Goal: Check status: Check status

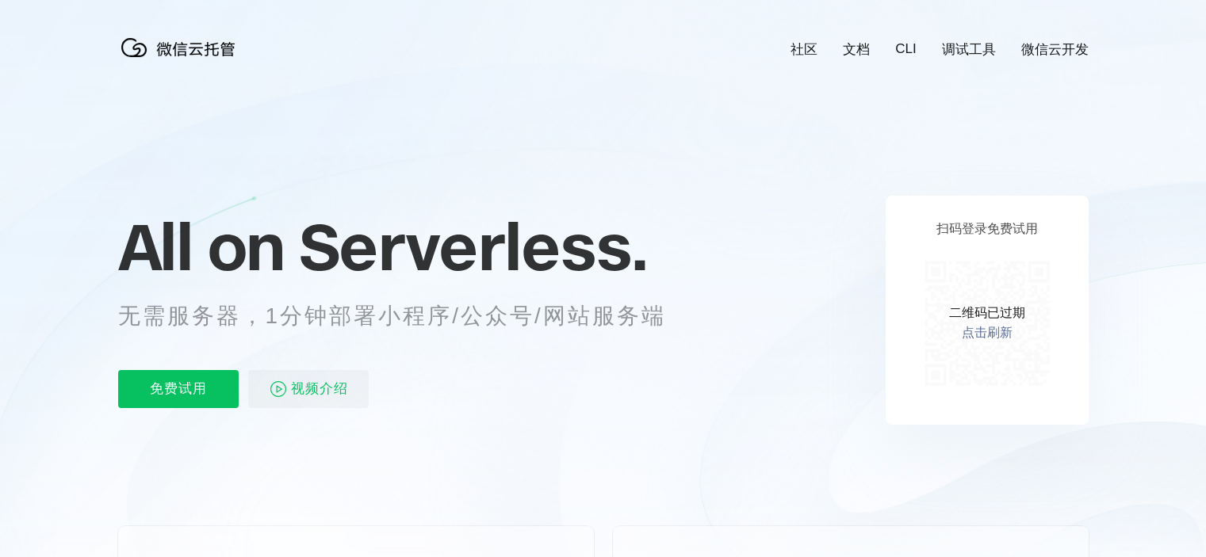
scroll to position [0, 2820]
click at [982, 335] on link "点击刷新" at bounding box center [987, 333] width 51 height 17
click at [505, 142] on icon at bounding box center [603, 428] width 1522 height 856
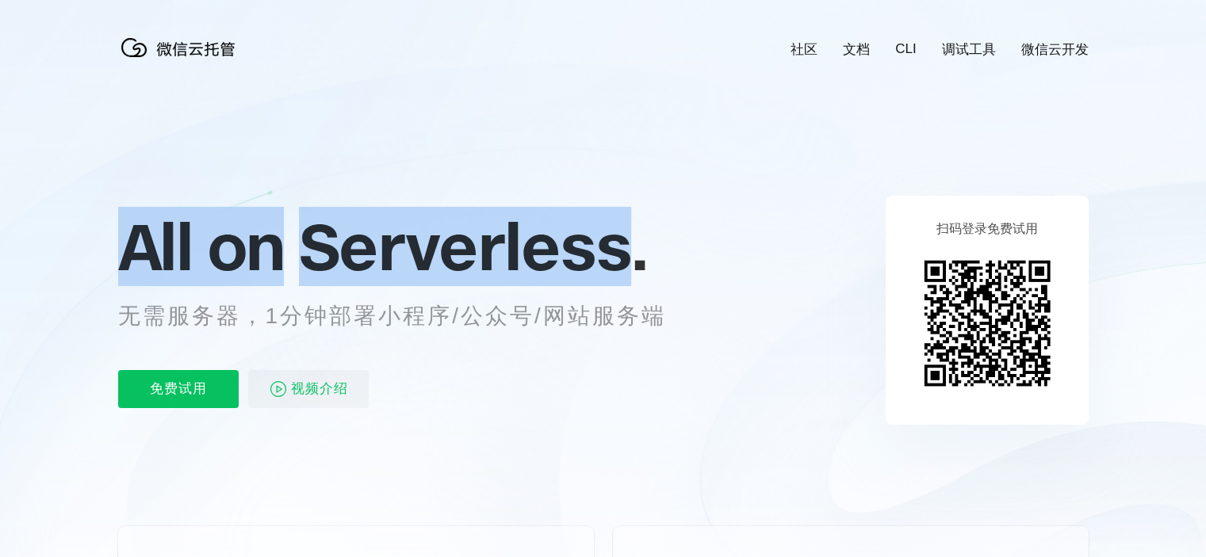
drag, startPoint x: 124, startPoint y: 243, endPoint x: 624, endPoint y: 244, distance: 500.3
click at [624, 244] on p "All on Serverless." at bounding box center [411, 247] width 587 height 70
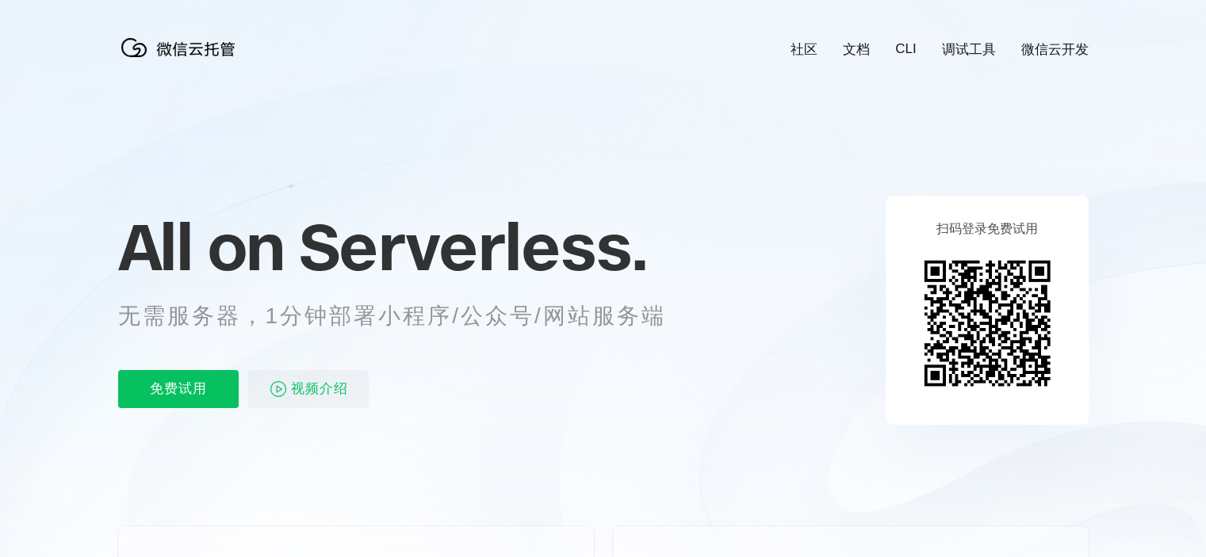
click at [707, 193] on icon at bounding box center [603, 428] width 1522 height 856
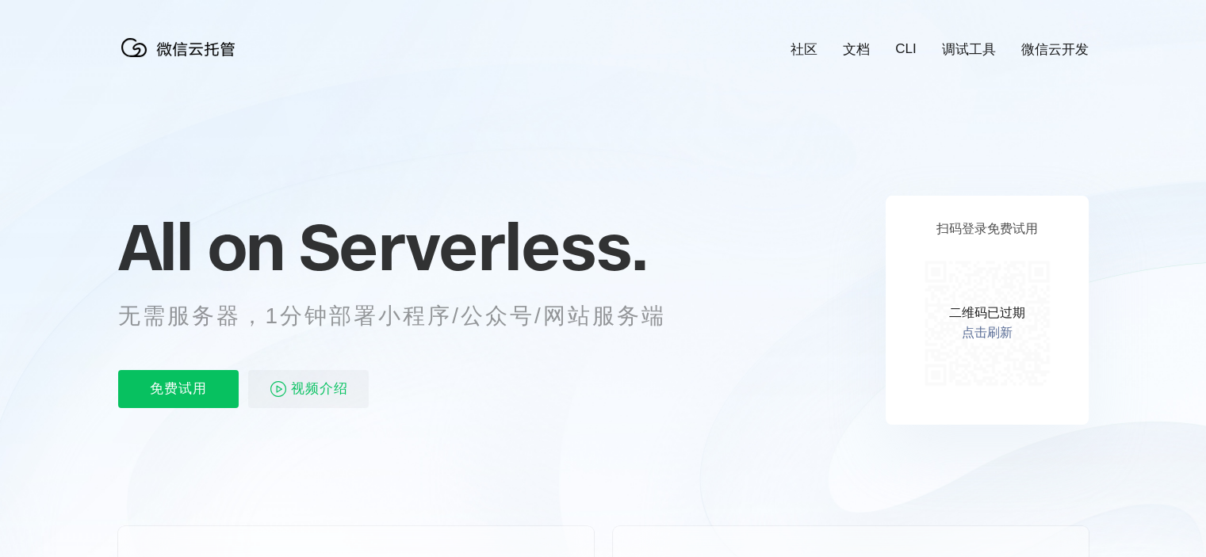
click at [982, 329] on link "点击刷新" at bounding box center [987, 333] width 51 height 17
click at [982, 336] on link "点击刷新" at bounding box center [987, 333] width 51 height 17
click at [982, 338] on link "点击刷新" at bounding box center [987, 333] width 51 height 17
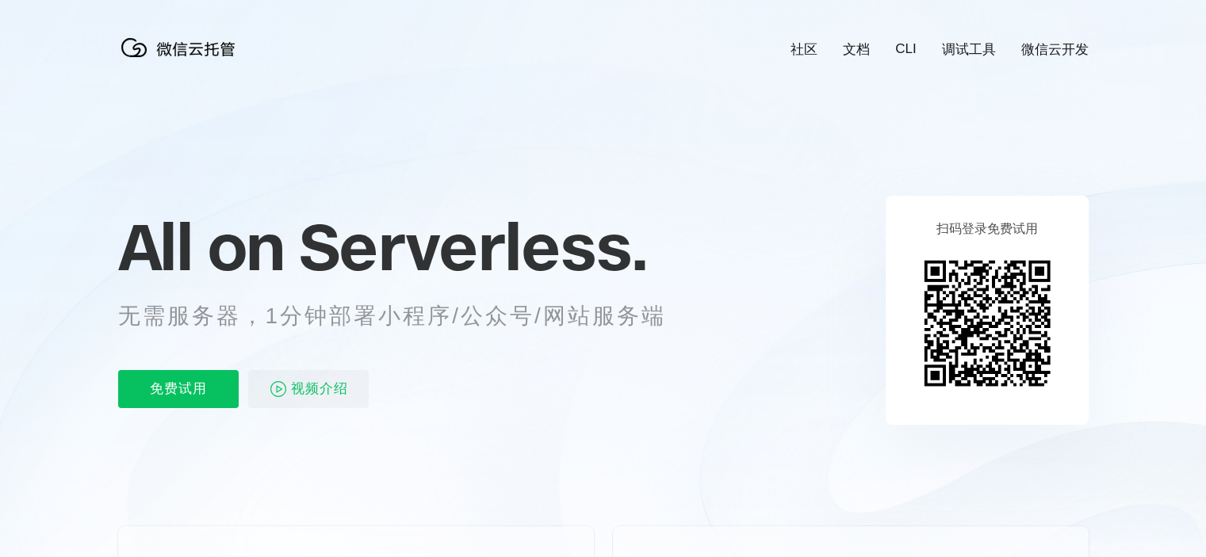
scroll to position [0, 2820]
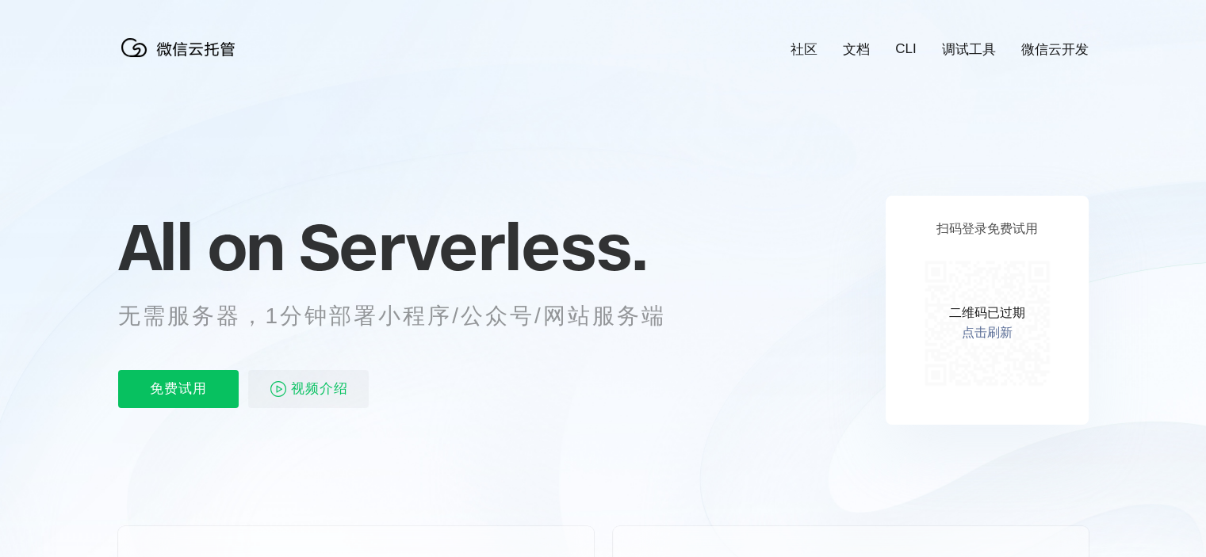
click at [993, 338] on link "点击刷新" at bounding box center [987, 333] width 51 height 17
click at [993, 329] on link "点击刷新" at bounding box center [987, 333] width 51 height 17
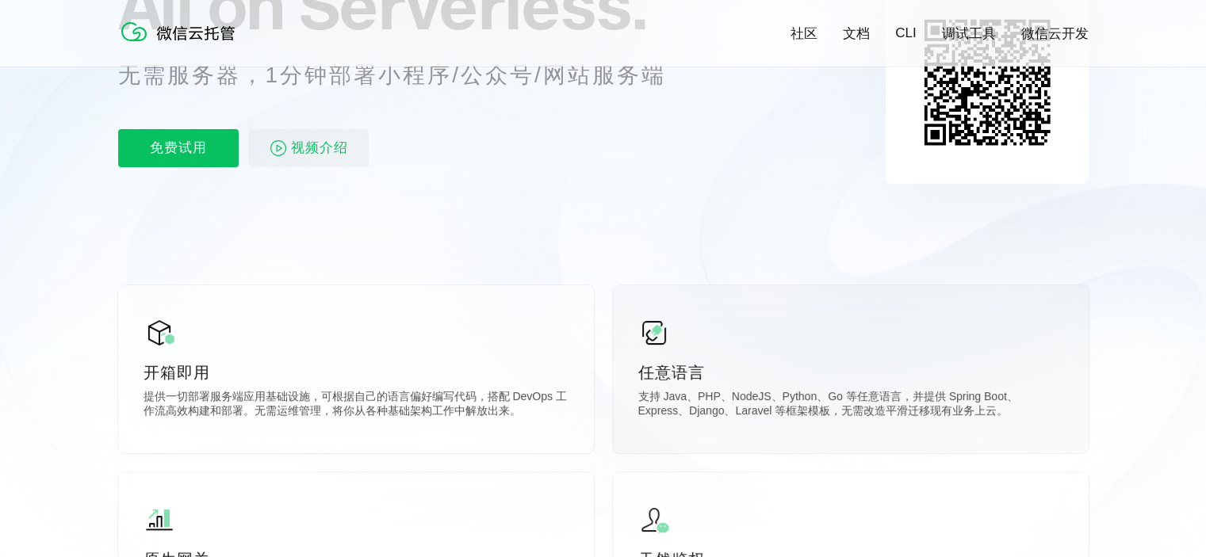
scroll to position [0, 0]
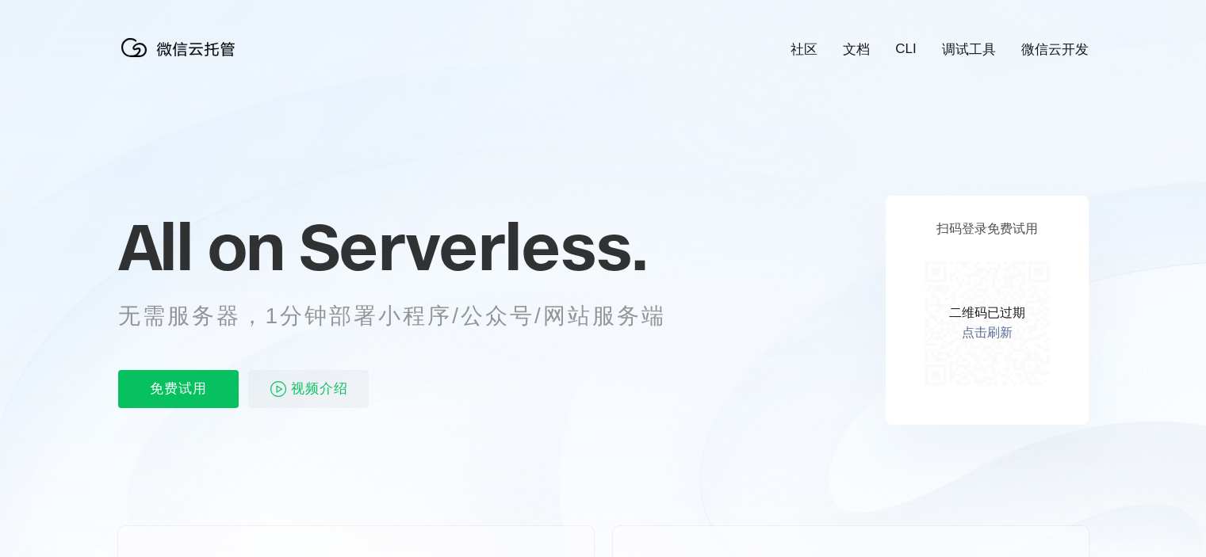
click at [1063, 335] on div "扫码登录免费试用 二维码已过期 点击刷新" at bounding box center [987, 310] width 203 height 229
click at [999, 335] on link "点击刷新" at bounding box center [987, 333] width 51 height 17
